Goal: Download file/media

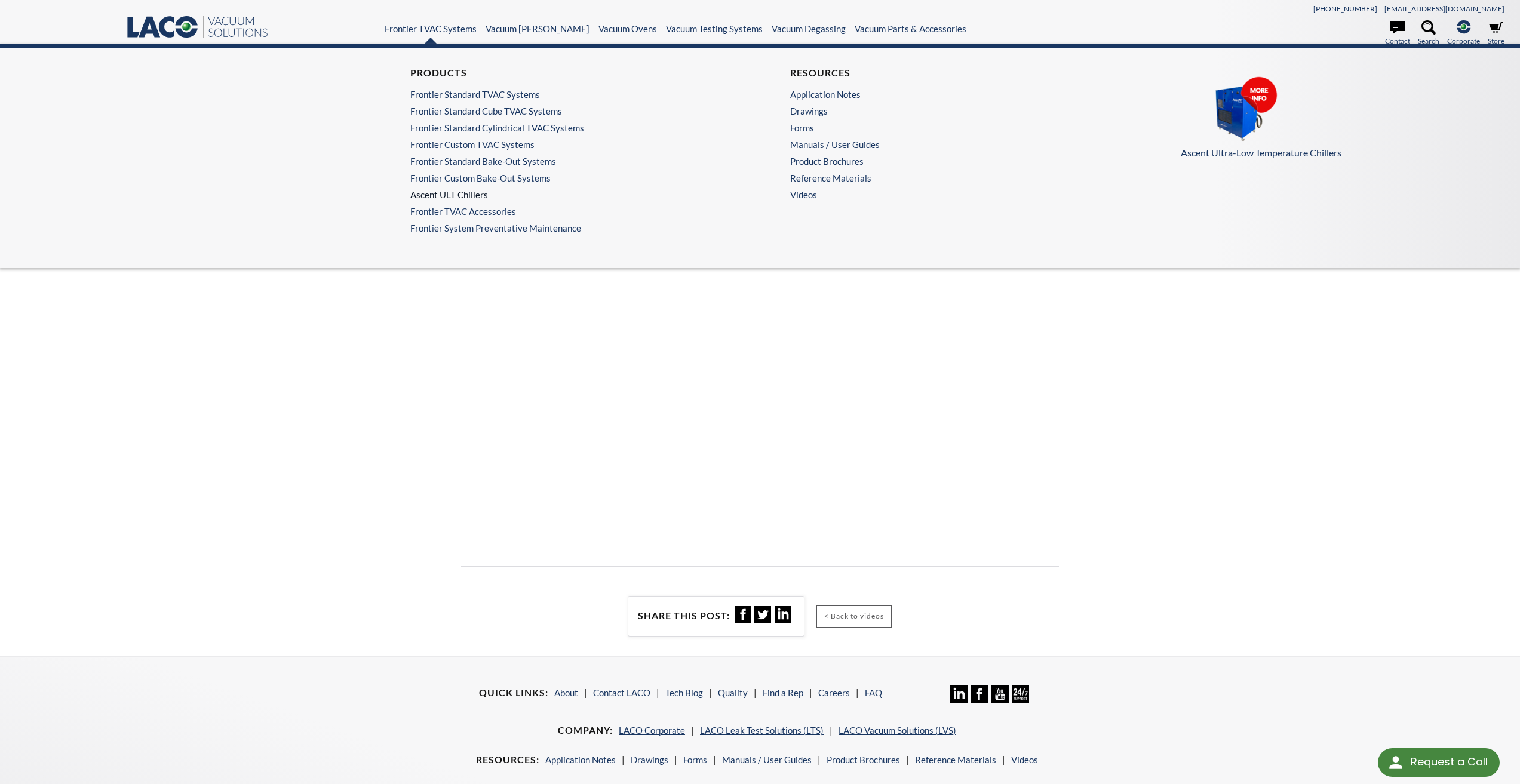
click at [456, 196] on link "Ascent ULT Chillers" at bounding box center [567, 195] width 313 height 11
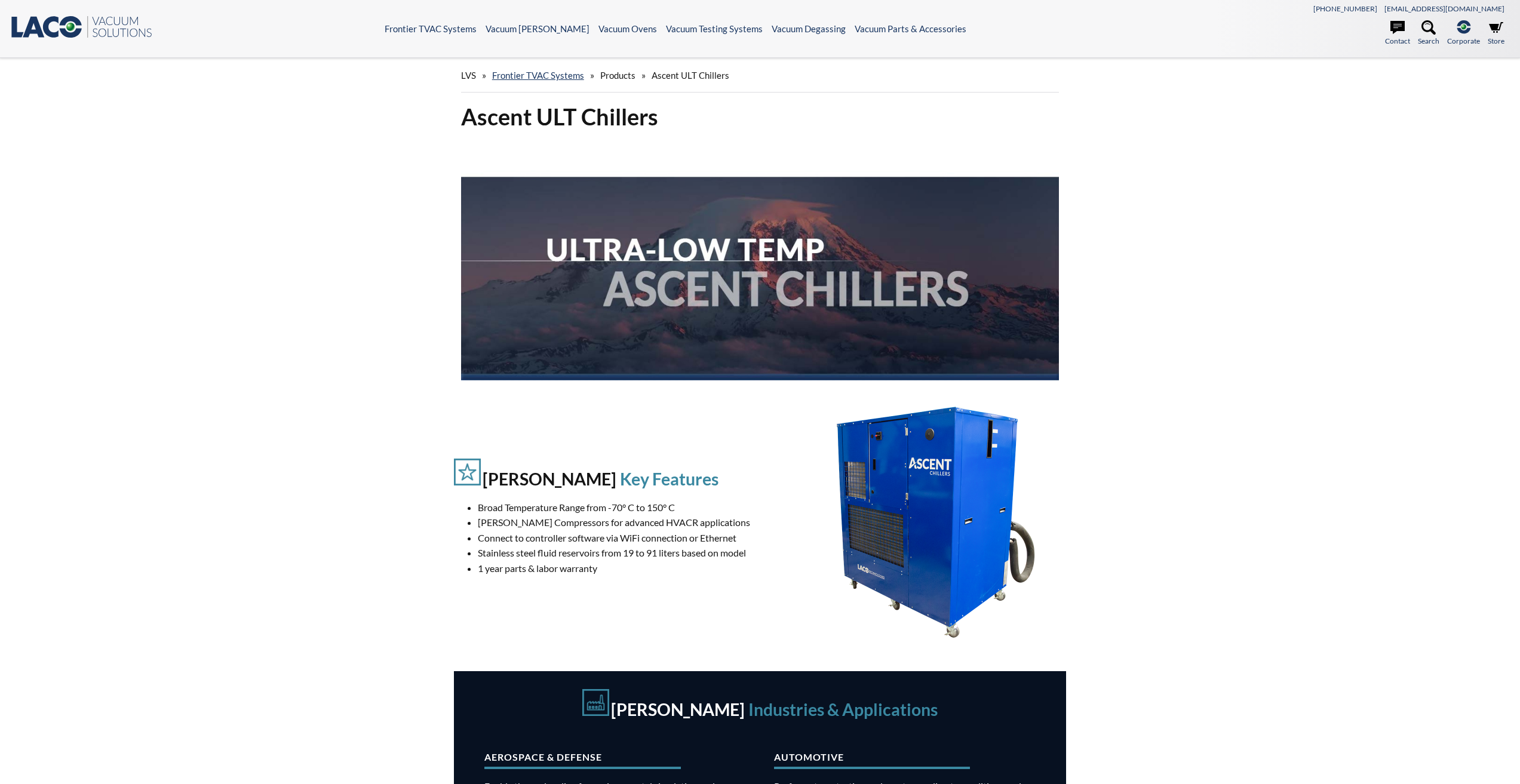
select select "Language Translate Widget"
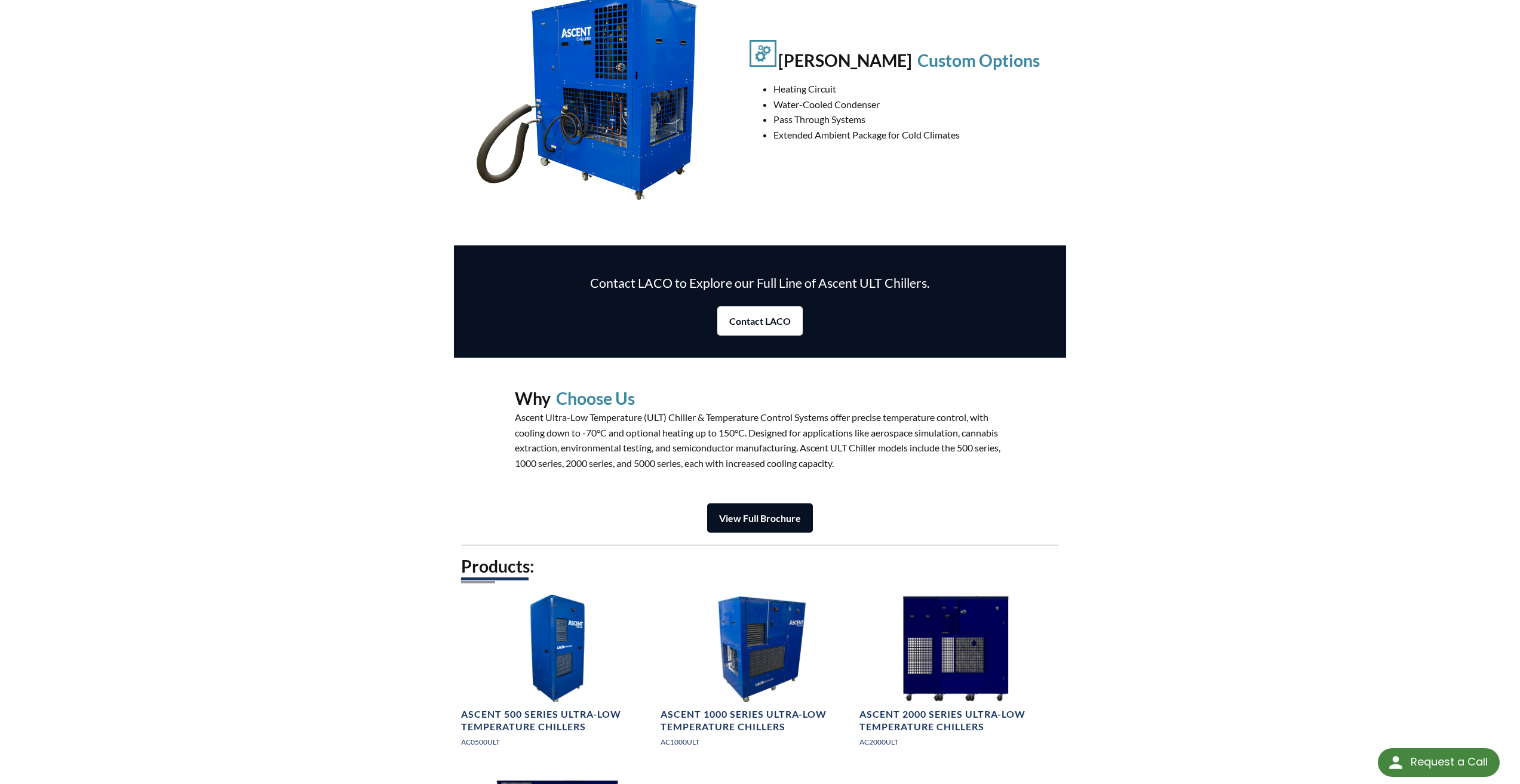
scroll to position [1134, 0]
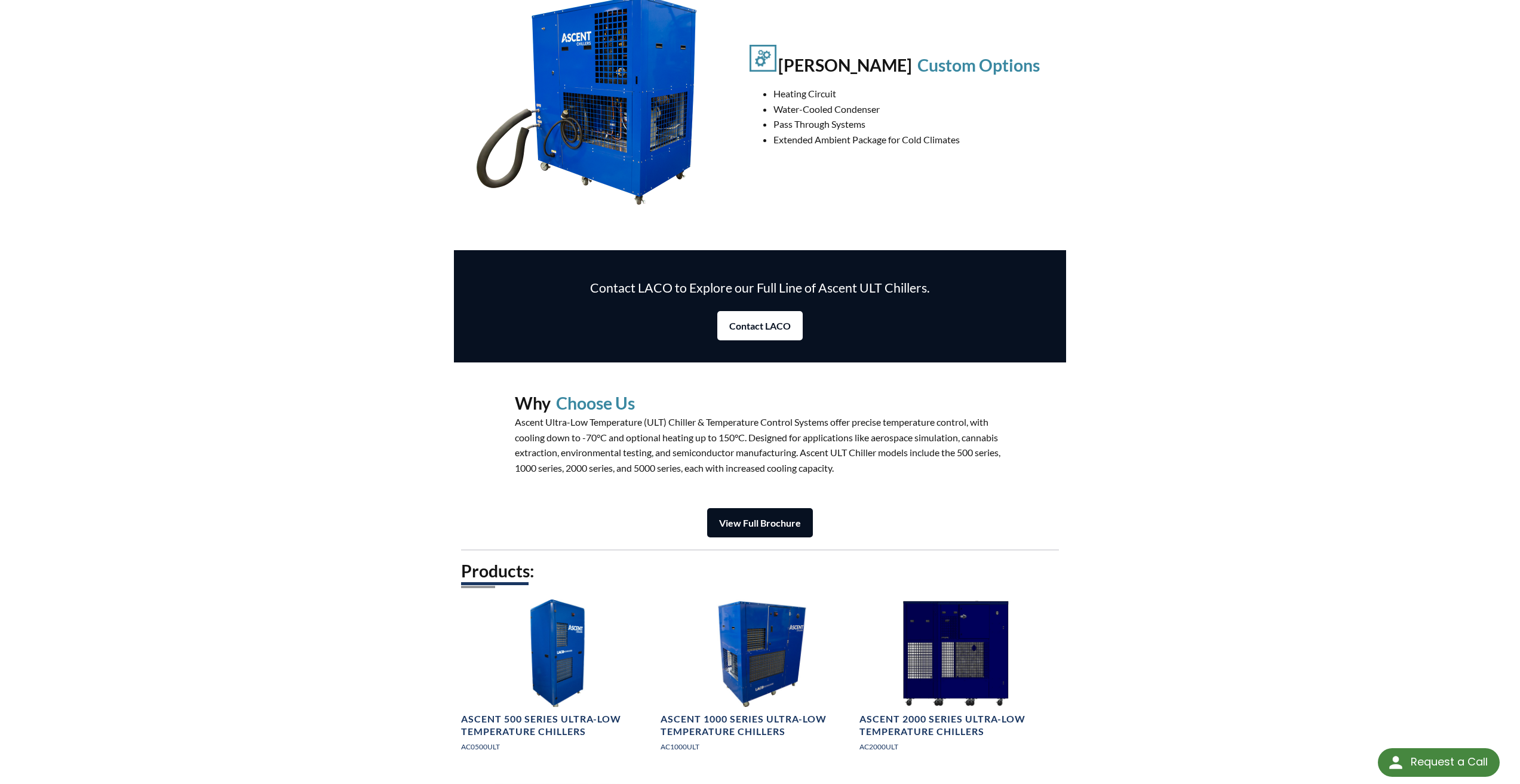
click at [760, 518] on strong "View Full Brochure" at bounding box center [760, 522] width 82 height 11
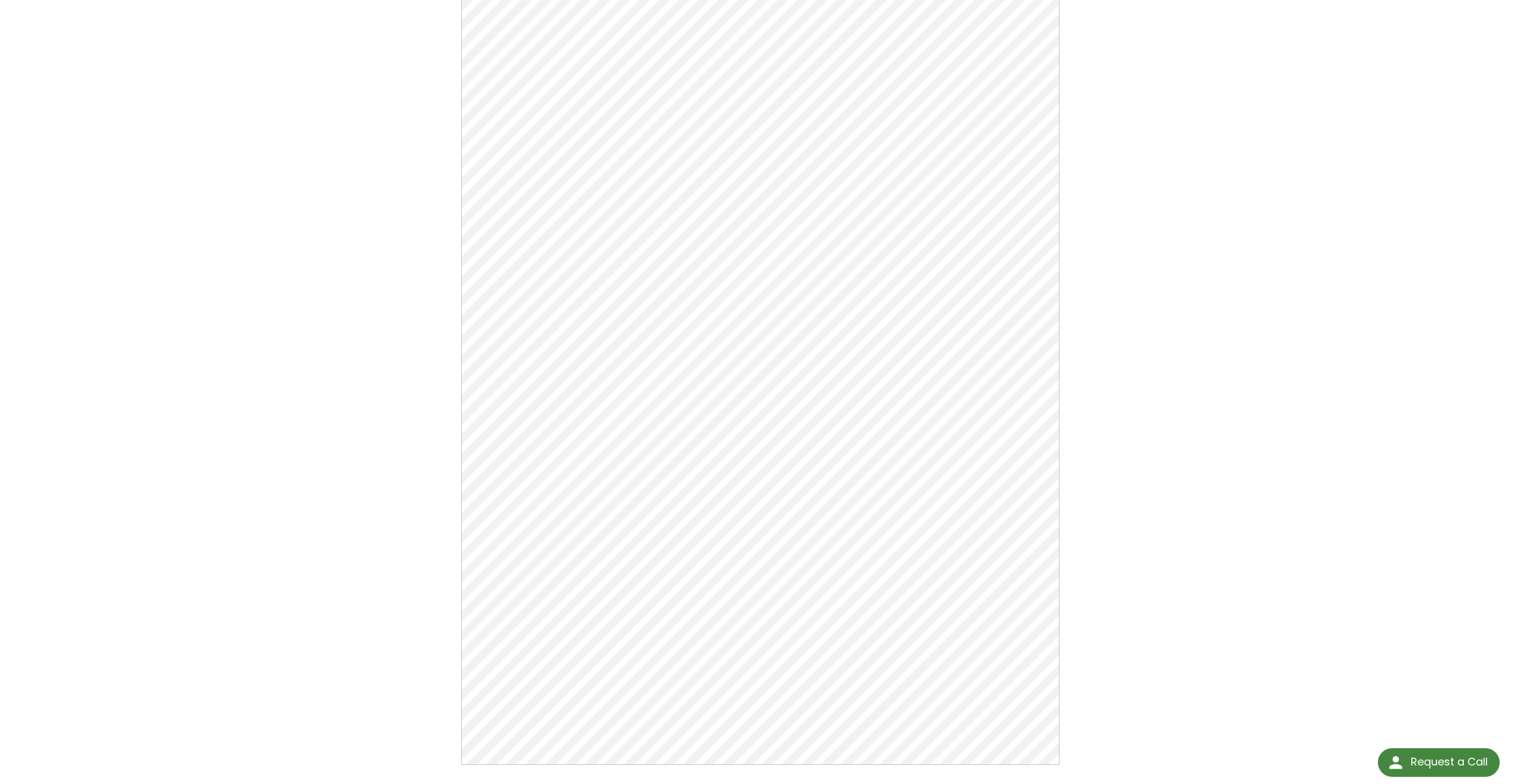
scroll to position [179, 0]
